Goal: Task Accomplishment & Management: Manage account settings

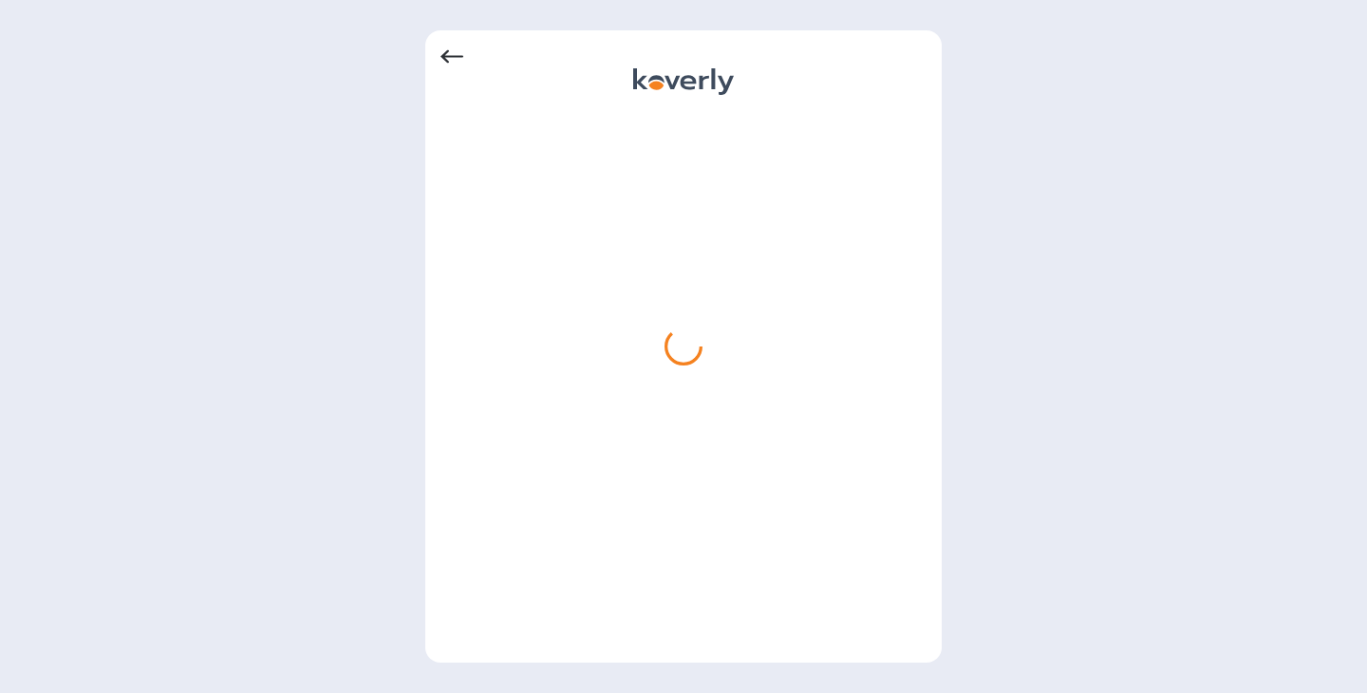
click at [901, 148] on div at bounding box center [684, 381] width 486 height 534
click at [1007, 192] on div at bounding box center [683, 346] width 1367 height 693
click at [1000, 221] on div at bounding box center [683, 346] width 1367 height 693
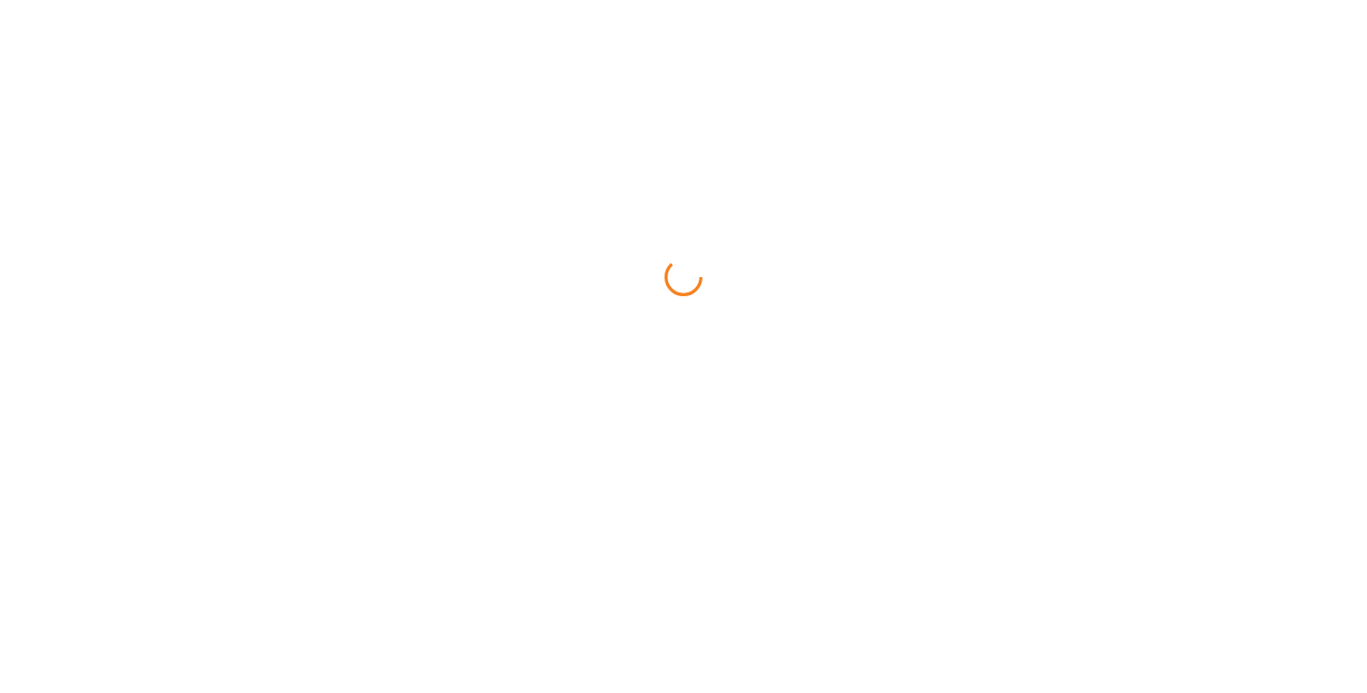
click at [1043, 0] on html at bounding box center [683, 0] width 1367 height 0
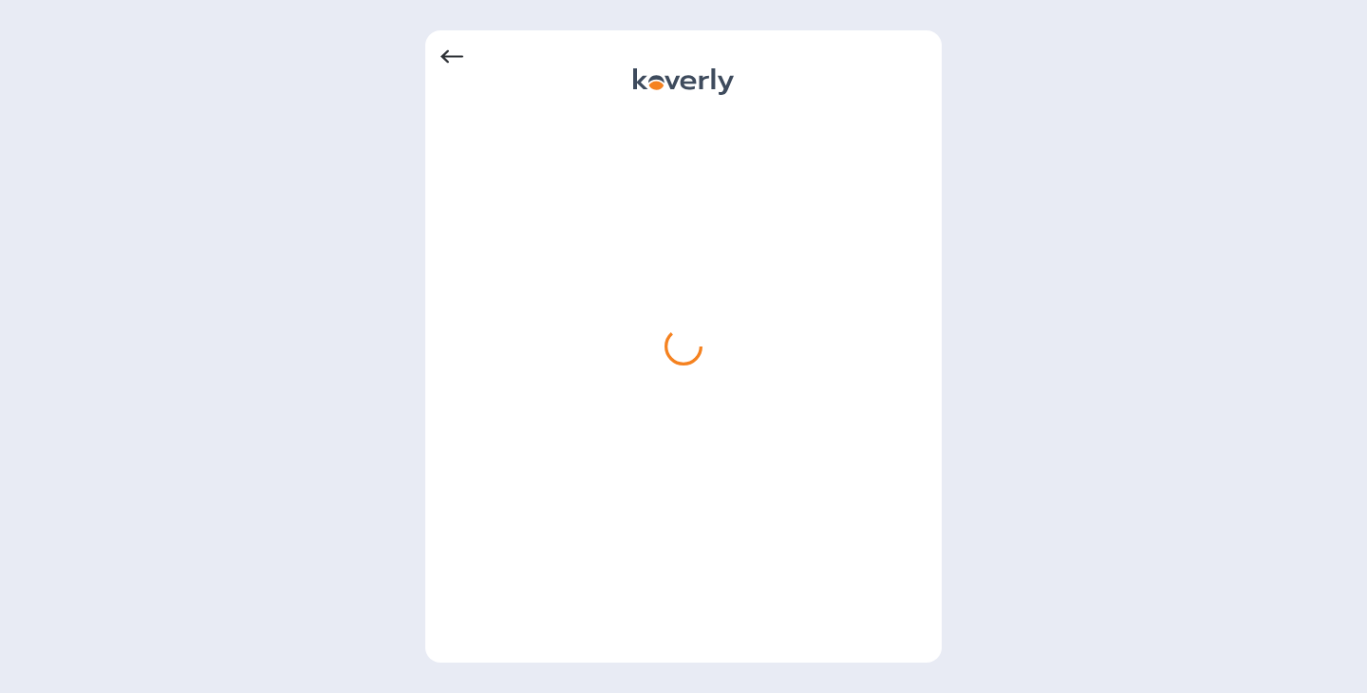
click at [1043, 311] on div at bounding box center [683, 346] width 1367 height 693
click at [1010, 171] on div at bounding box center [683, 346] width 1367 height 693
